Goal: Use online tool/utility: Utilize a website feature to perform a specific function

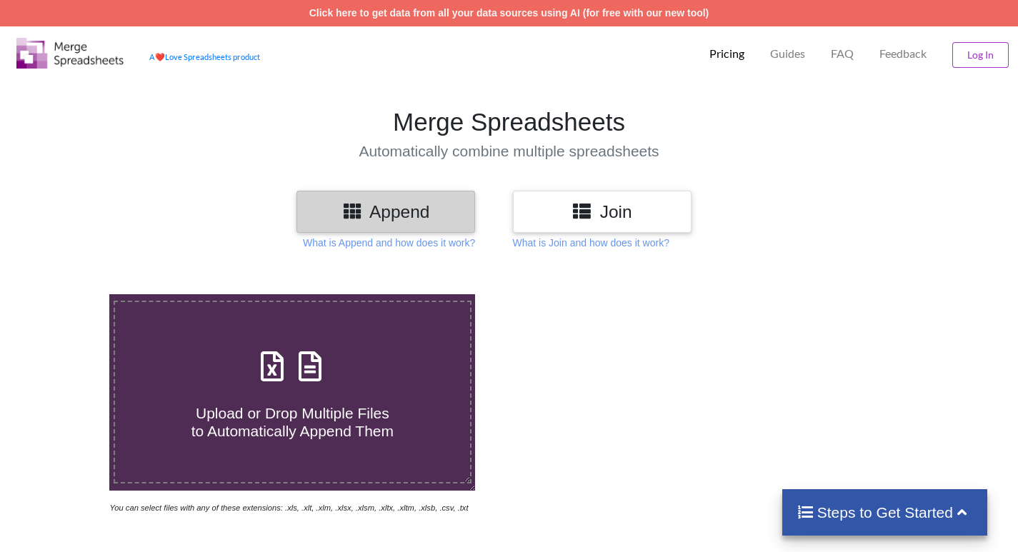
click at [325, 365] on icon at bounding box center [310, 359] width 36 height 30
click at [69, 294] on input "Upload or Drop Multiple Files to Automatically Append Them" at bounding box center [69, 294] width 0 height 0
type input "C:\fakepath\Report Status Stok SBY Dupak [DATE] 13_43_45.xls"
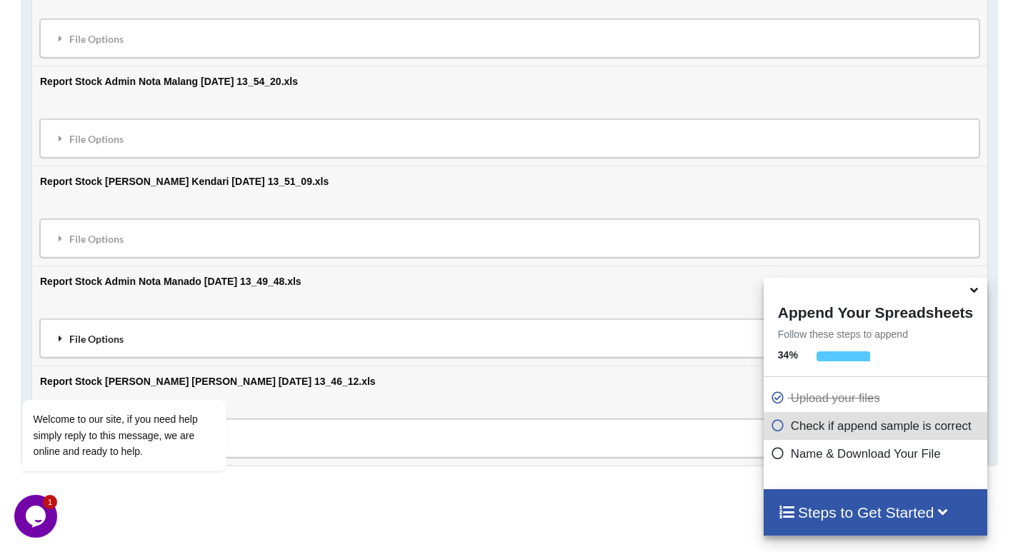
scroll to position [780, 0]
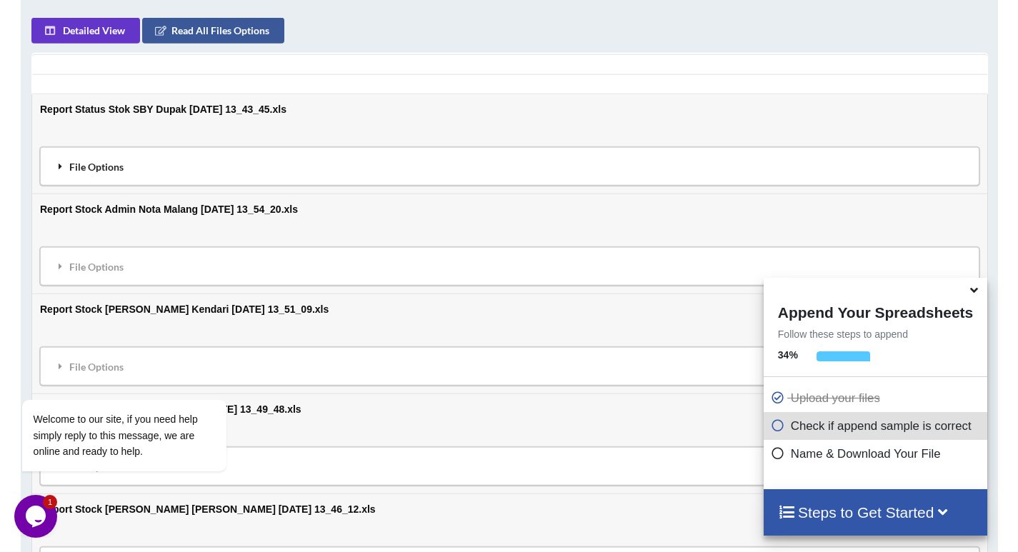
click at [73, 165] on div "File Options" at bounding box center [509, 166] width 931 height 30
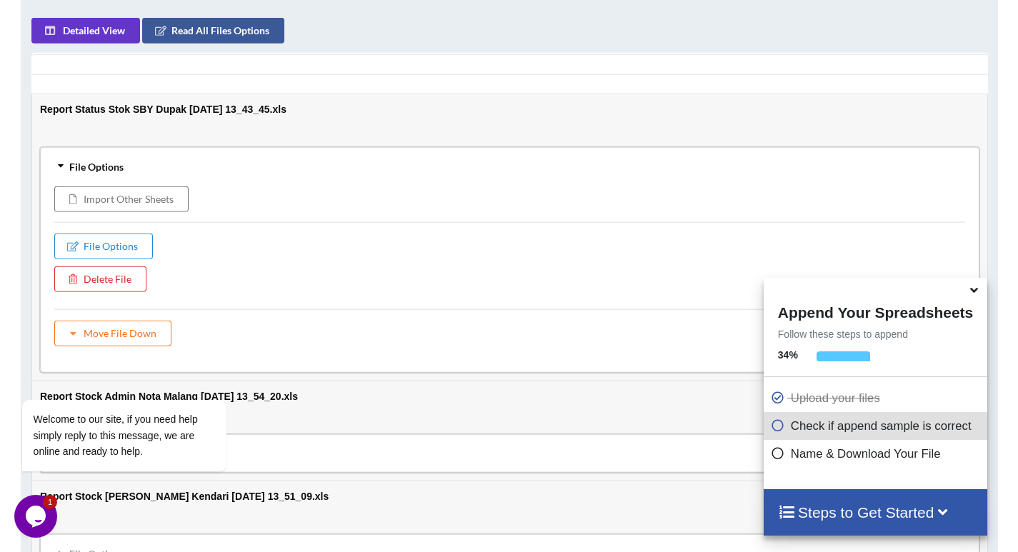
click at [0, 206] on div "Appended File Sample Sample View of Final Appended File 0 column Showing only f…" at bounding box center [509, 328] width 1018 height 908
click at [28, 379] on icon "Chat attention grabber" at bounding box center [30, 379] width 13 height 13
click at [980, 293] on icon at bounding box center [974, 288] width 15 height 13
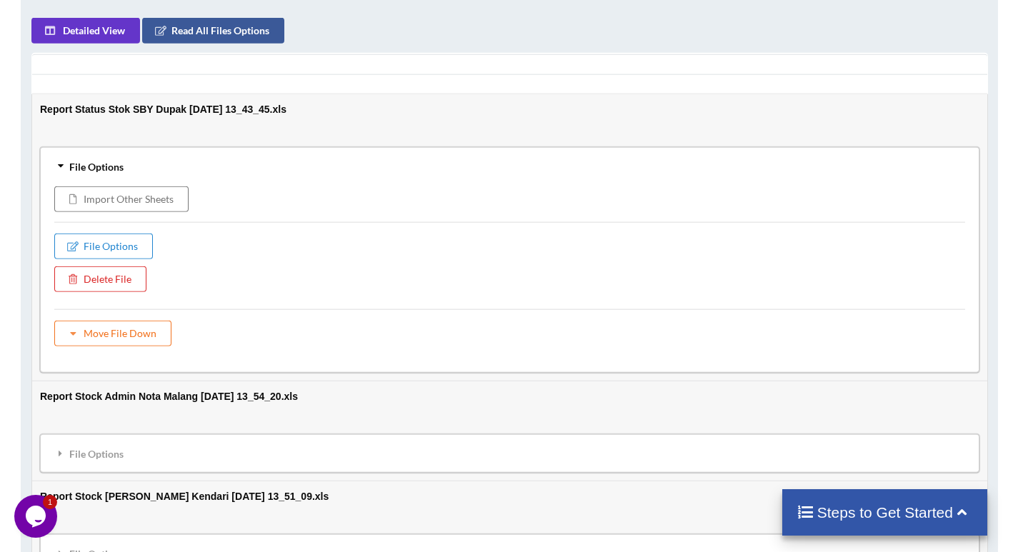
click at [905, 512] on h4 "Steps to Get Started" at bounding box center [885, 513] width 177 height 18
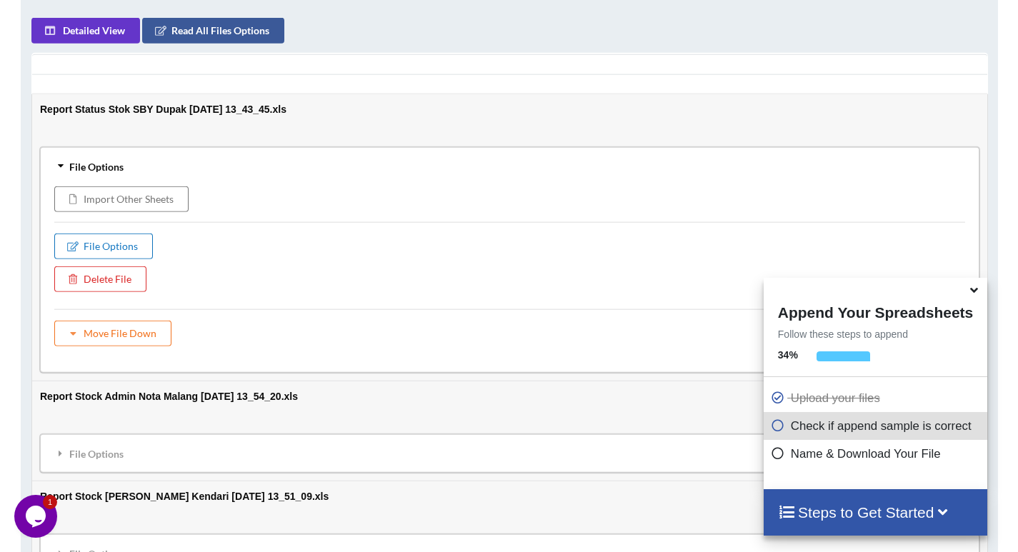
click at [106, 239] on button "File Options" at bounding box center [103, 246] width 99 height 26
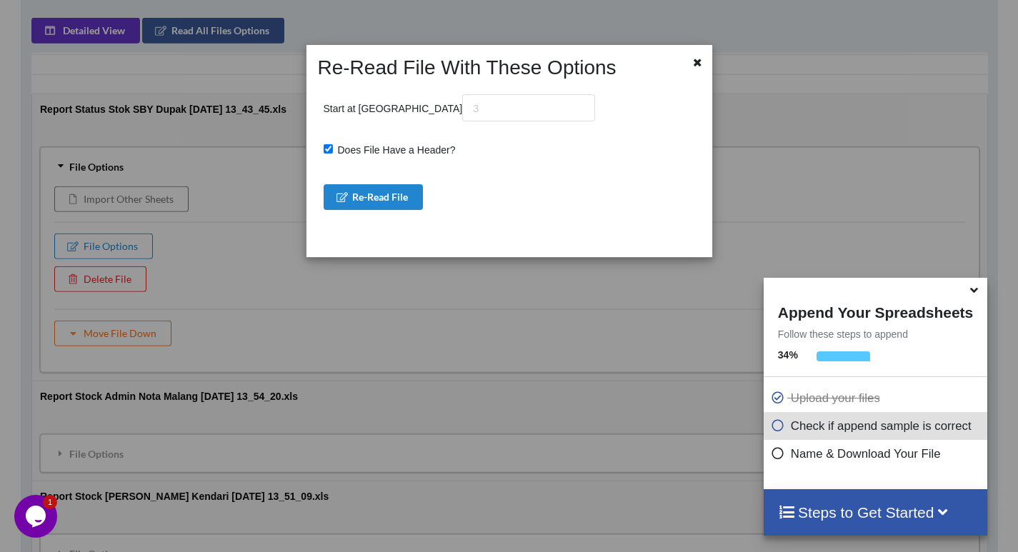
click at [694, 59] on icon at bounding box center [698, 61] width 12 height 10
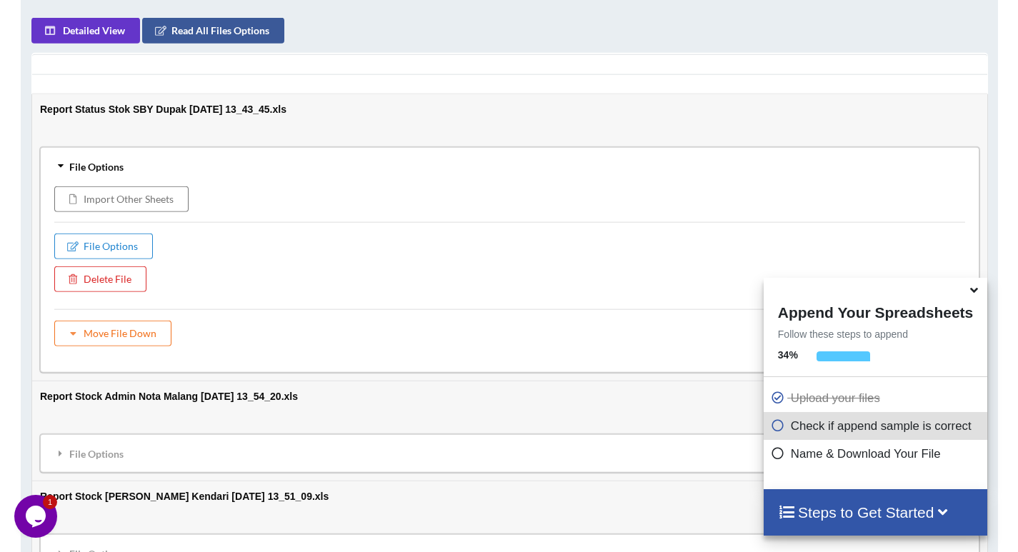
click at [55, 163] on icon at bounding box center [60, 165] width 10 height 13
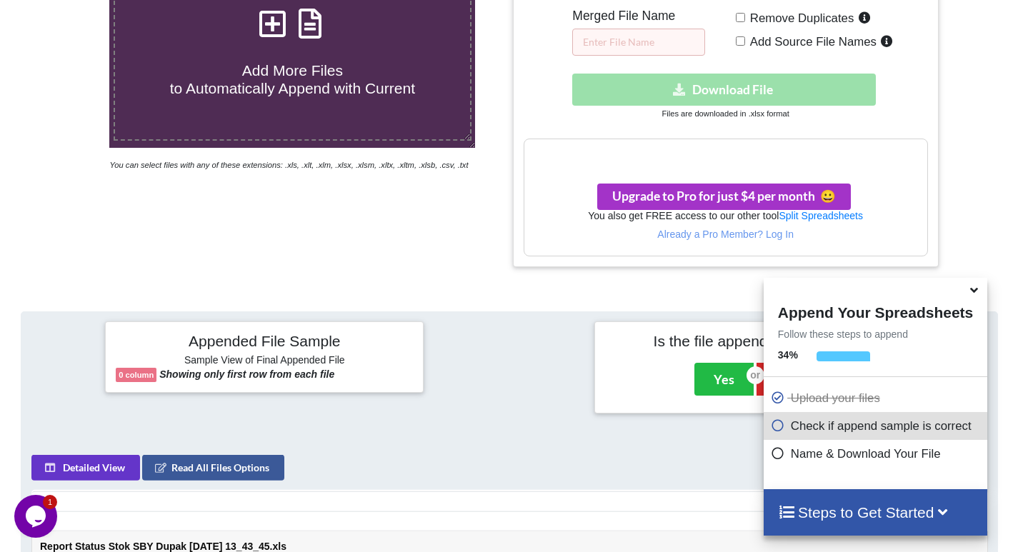
scroll to position [209, 0]
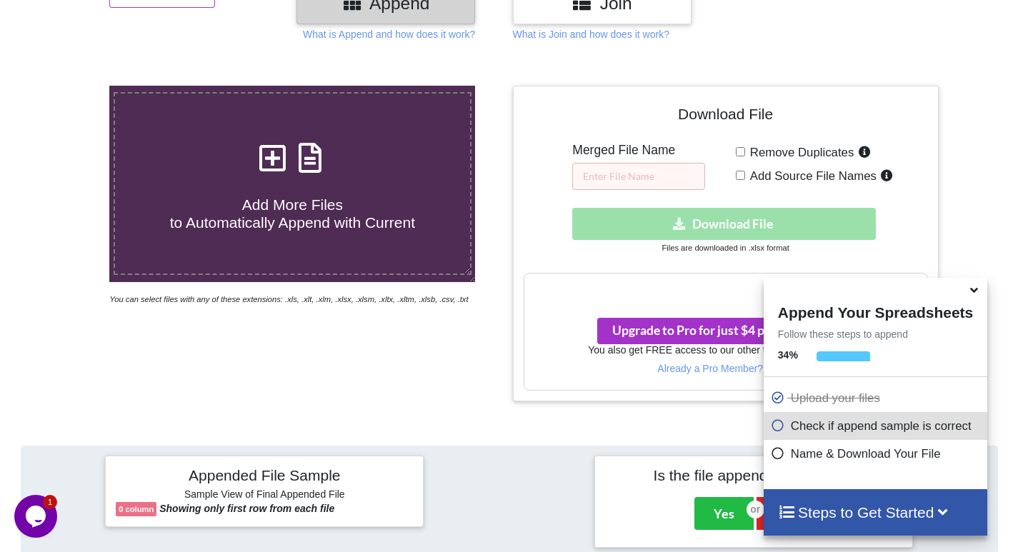
click at [740, 153] on input "Remove Duplicates" at bounding box center [740, 151] width 9 height 9
click at [740, 151] on input "Remove Duplicates" at bounding box center [740, 151] width 9 height 9
checkbox input "false"
click at [645, 169] on input "text" at bounding box center [638, 176] width 133 height 27
type input "ST 01-11"
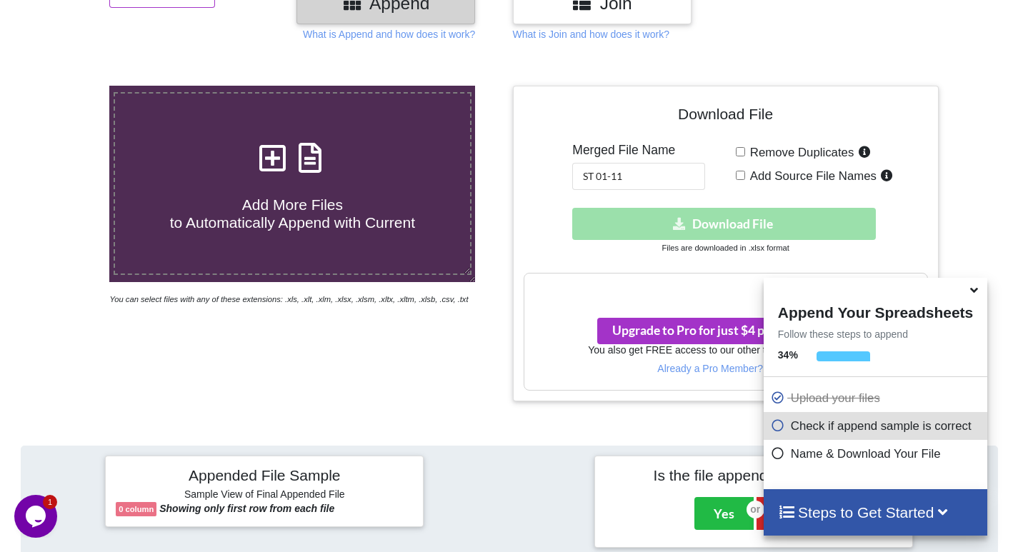
click at [747, 152] on span "Remove Duplicates" at bounding box center [799, 153] width 109 height 14
click at [745, 152] on input "Remove Duplicates" at bounding box center [740, 151] width 9 height 9
checkbox input "true"
click at [744, 169] on div "Remove Duplicates Add Source File Names" at bounding box center [832, 166] width 192 height 47
click at [742, 175] on input "Add Source File Names" at bounding box center [740, 175] width 9 height 9
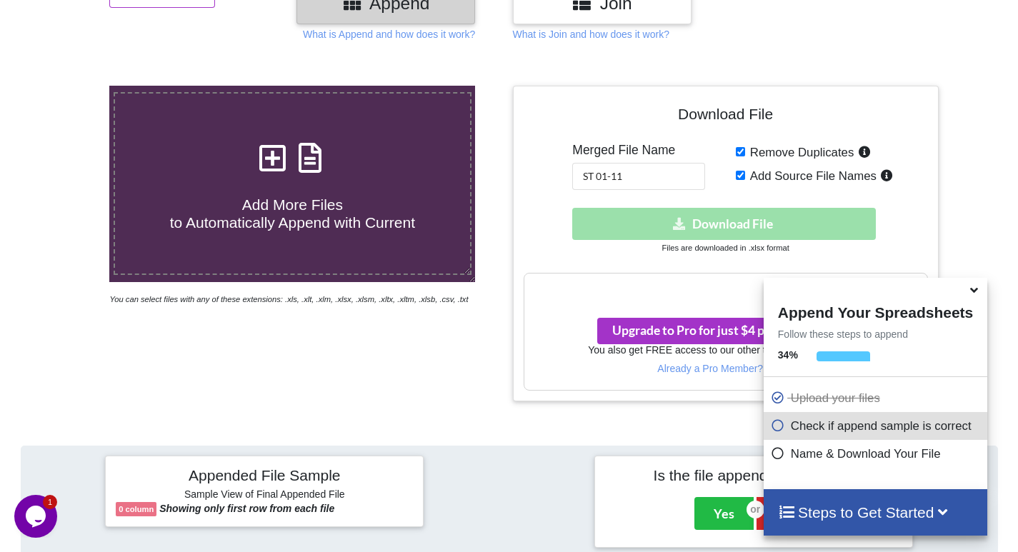
checkbox input "true"
click at [734, 232] on div "Download hidden Download File" at bounding box center [726, 224] width 404 height 32
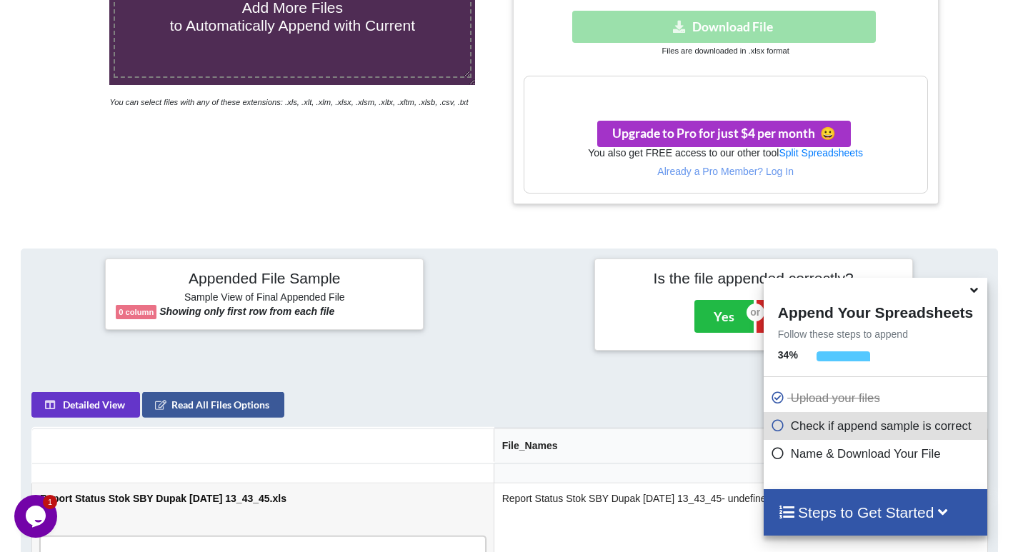
scroll to position [566, 0]
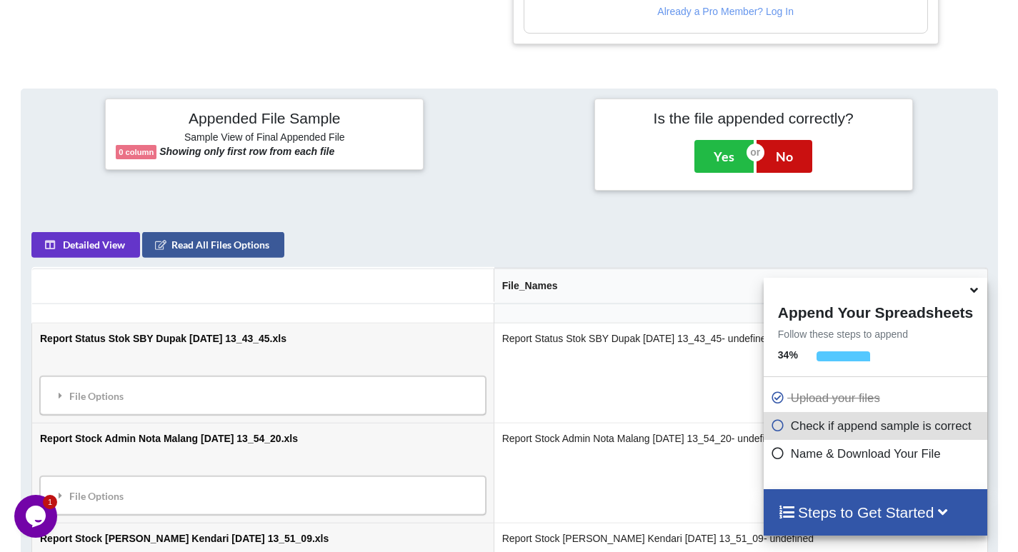
click at [774, 159] on button "No" at bounding box center [785, 156] width 56 height 33
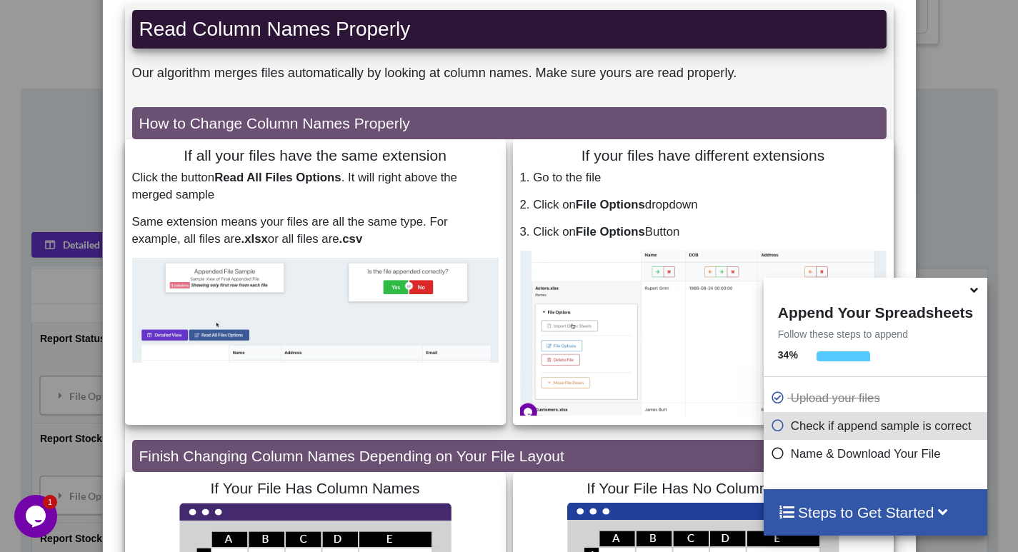
scroll to position [0, 0]
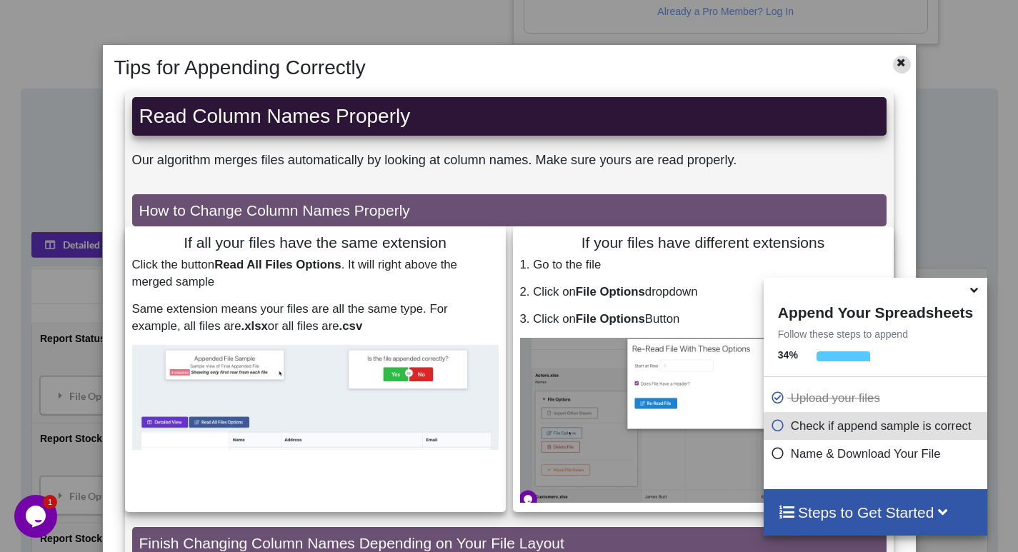
click at [895, 61] on icon at bounding box center [901, 61] width 12 height 10
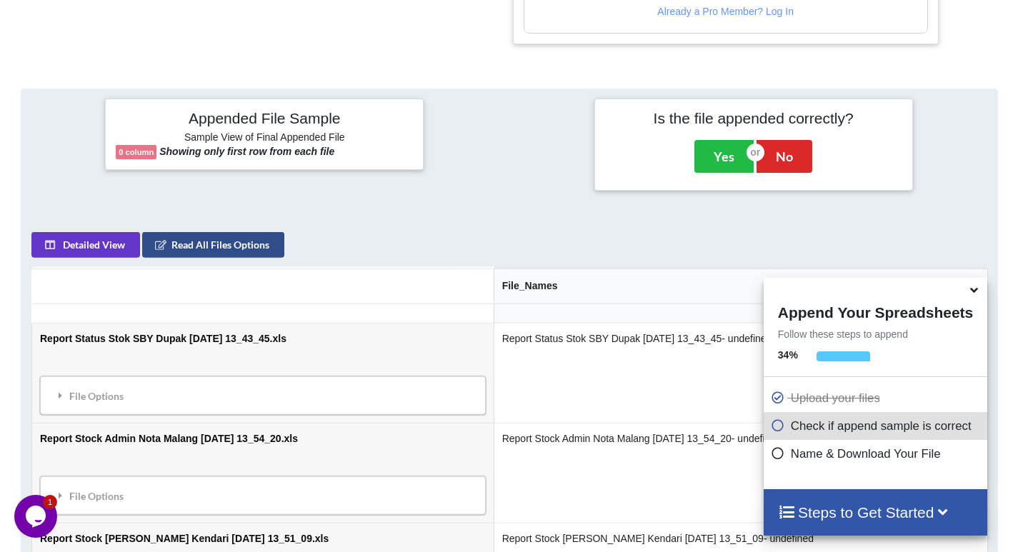
click at [222, 252] on button "Read All Files Options" at bounding box center [212, 245] width 142 height 26
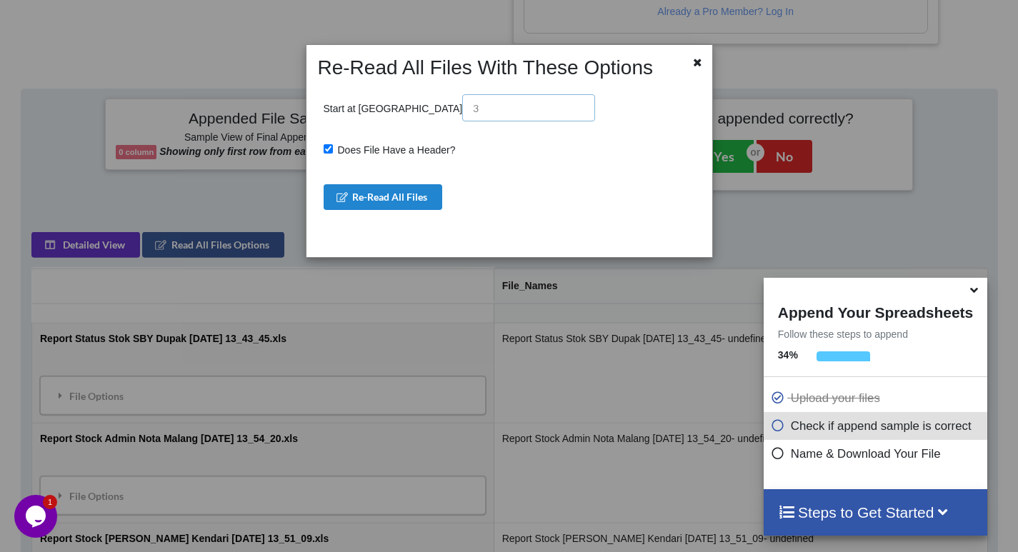
click at [462, 111] on input "text" at bounding box center [528, 107] width 133 height 27
click at [692, 59] on icon at bounding box center [698, 61] width 12 height 10
